Goal: Task Accomplishment & Management: Use online tool/utility

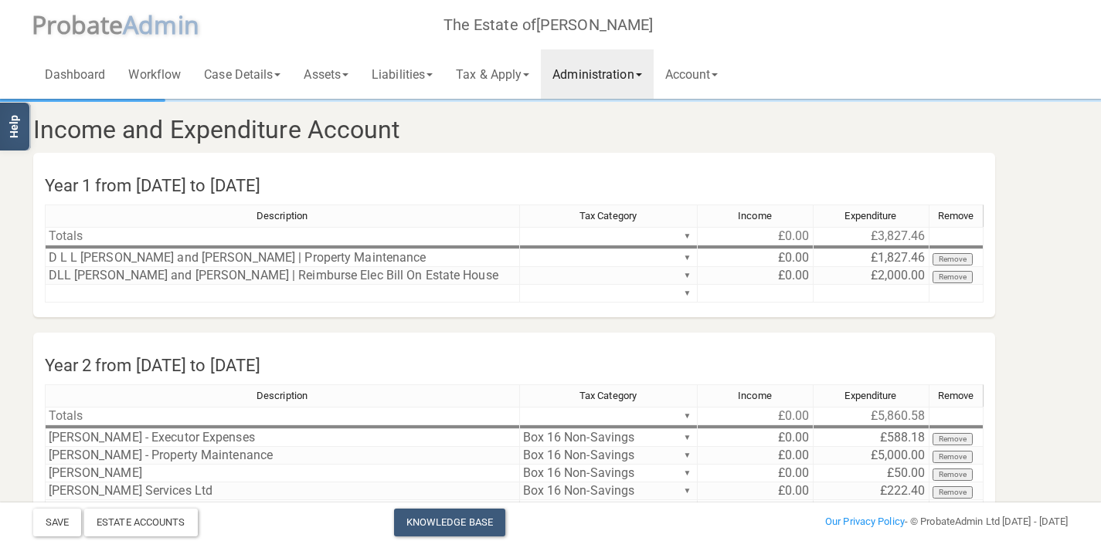
click at [110, 23] on span "robate" at bounding box center [84, 24] width 77 height 33
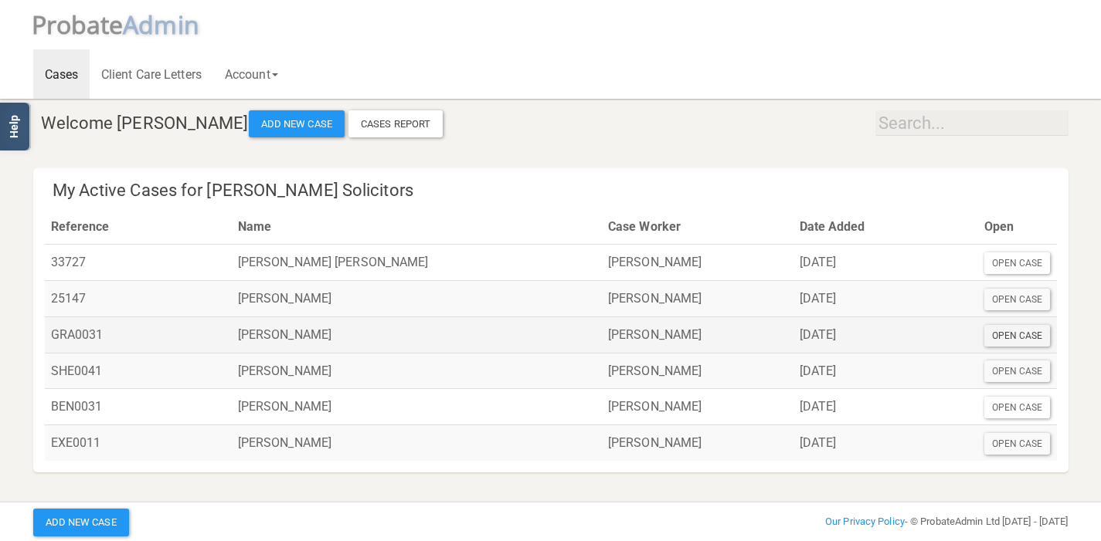
click at [1027, 328] on div "Open Case" at bounding box center [1017, 336] width 66 height 22
click at [1015, 337] on div "Open Case" at bounding box center [1017, 336] width 66 height 22
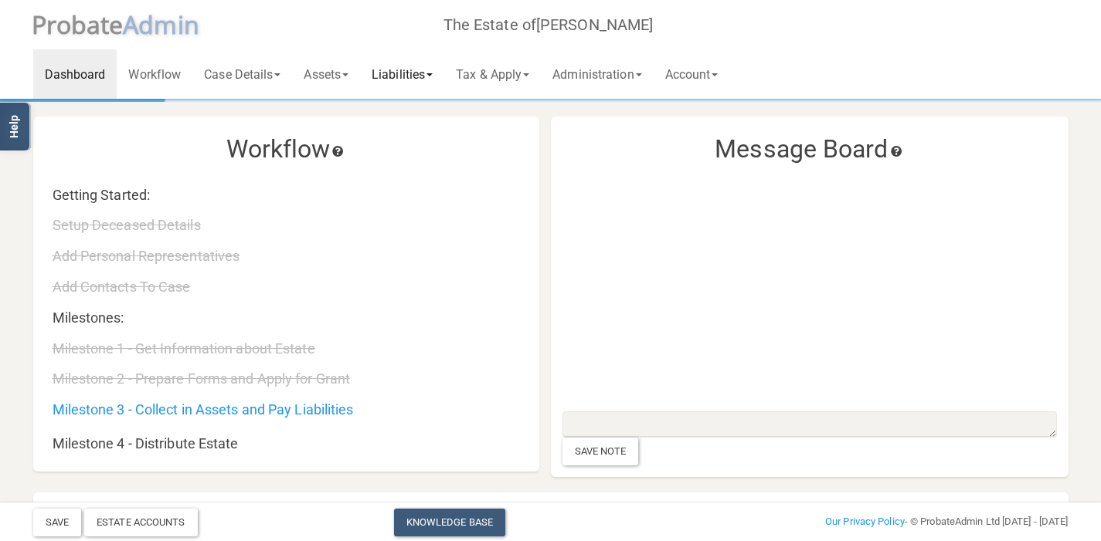
click at [412, 84] on link "Liabilities" at bounding box center [402, 73] width 84 height 49
click at [401, 76] on link "Liabilities" at bounding box center [402, 73] width 84 height 49
click at [436, 76] on link "Liabilities" at bounding box center [402, 73] width 84 height 49
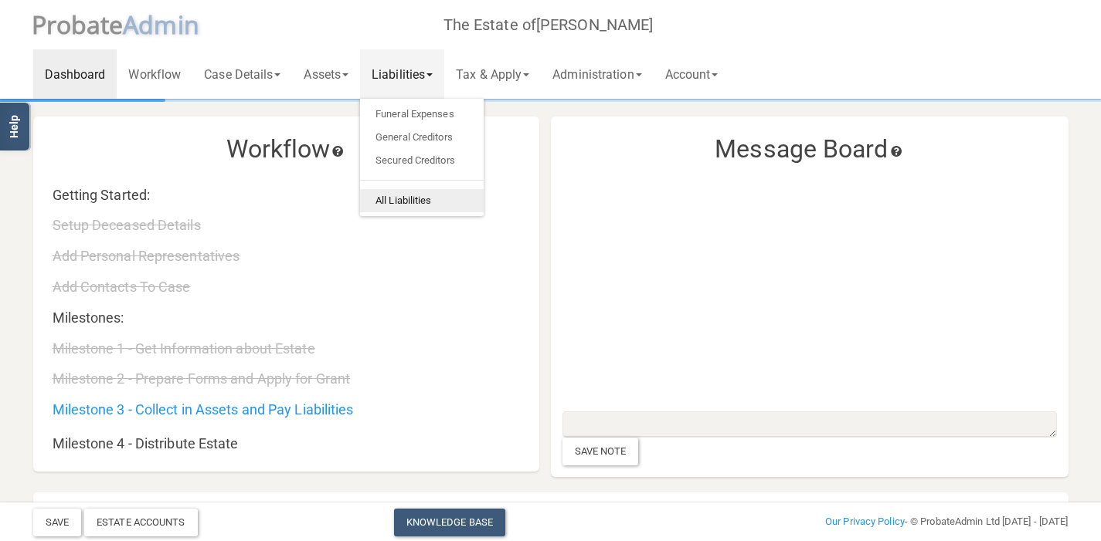
click at [409, 193] on link "All Liabilities" at bounding box center [422, 200] width 124 height 23
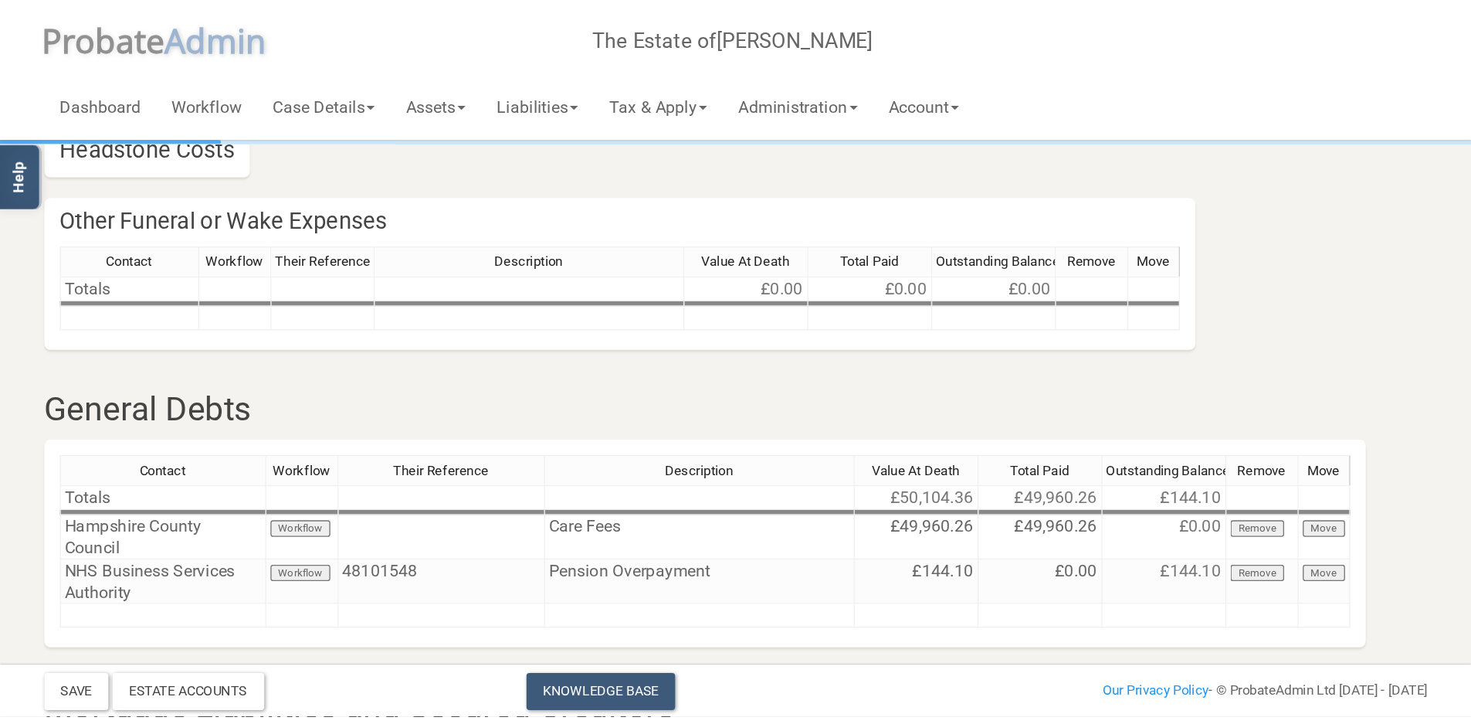
scroll to position [371, 0]
